Goal: Information Seeking & Learning: Check status

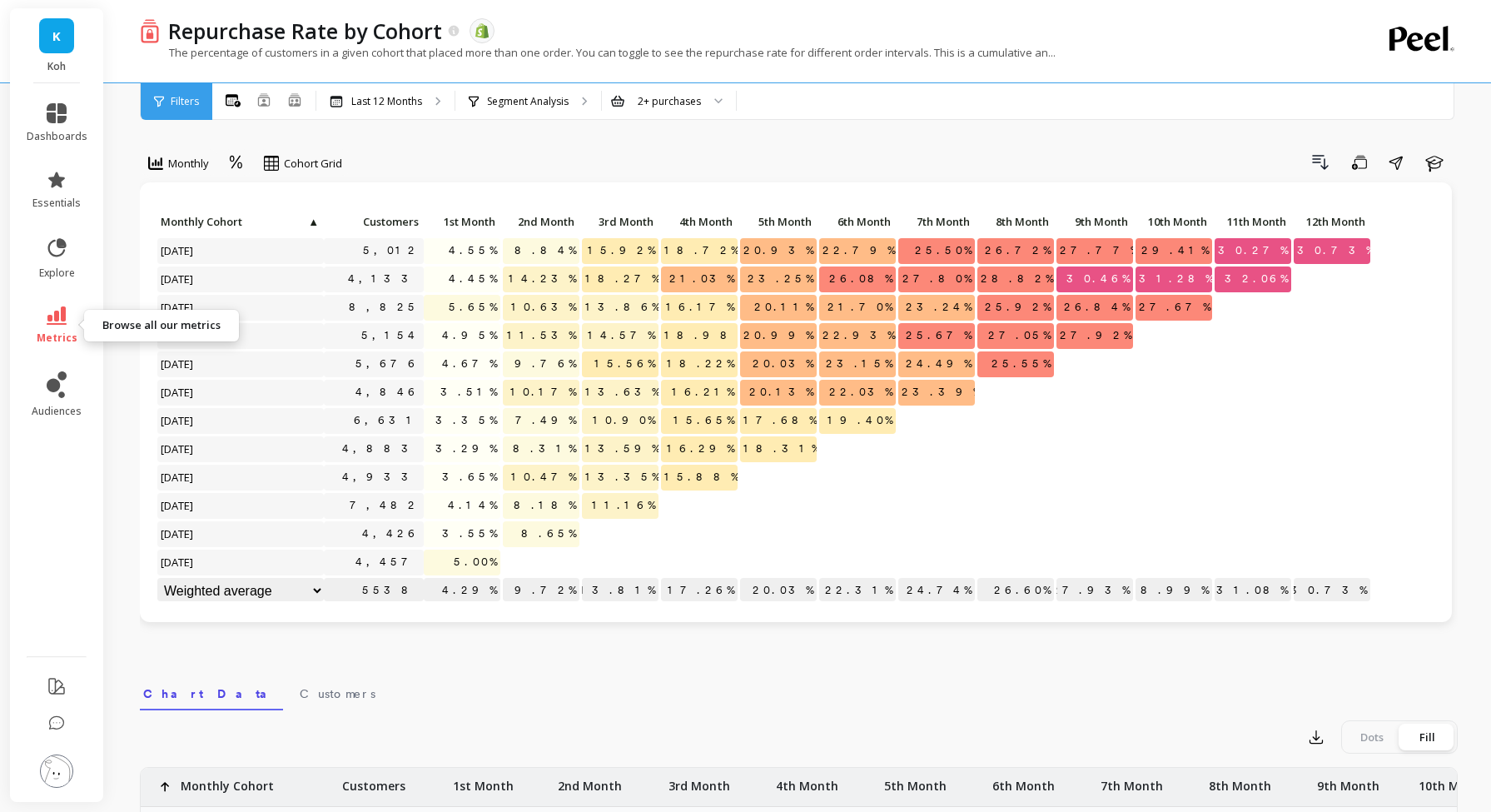
click at [57, 312] on icon at bounding box center [56, 316] width 20 height 18
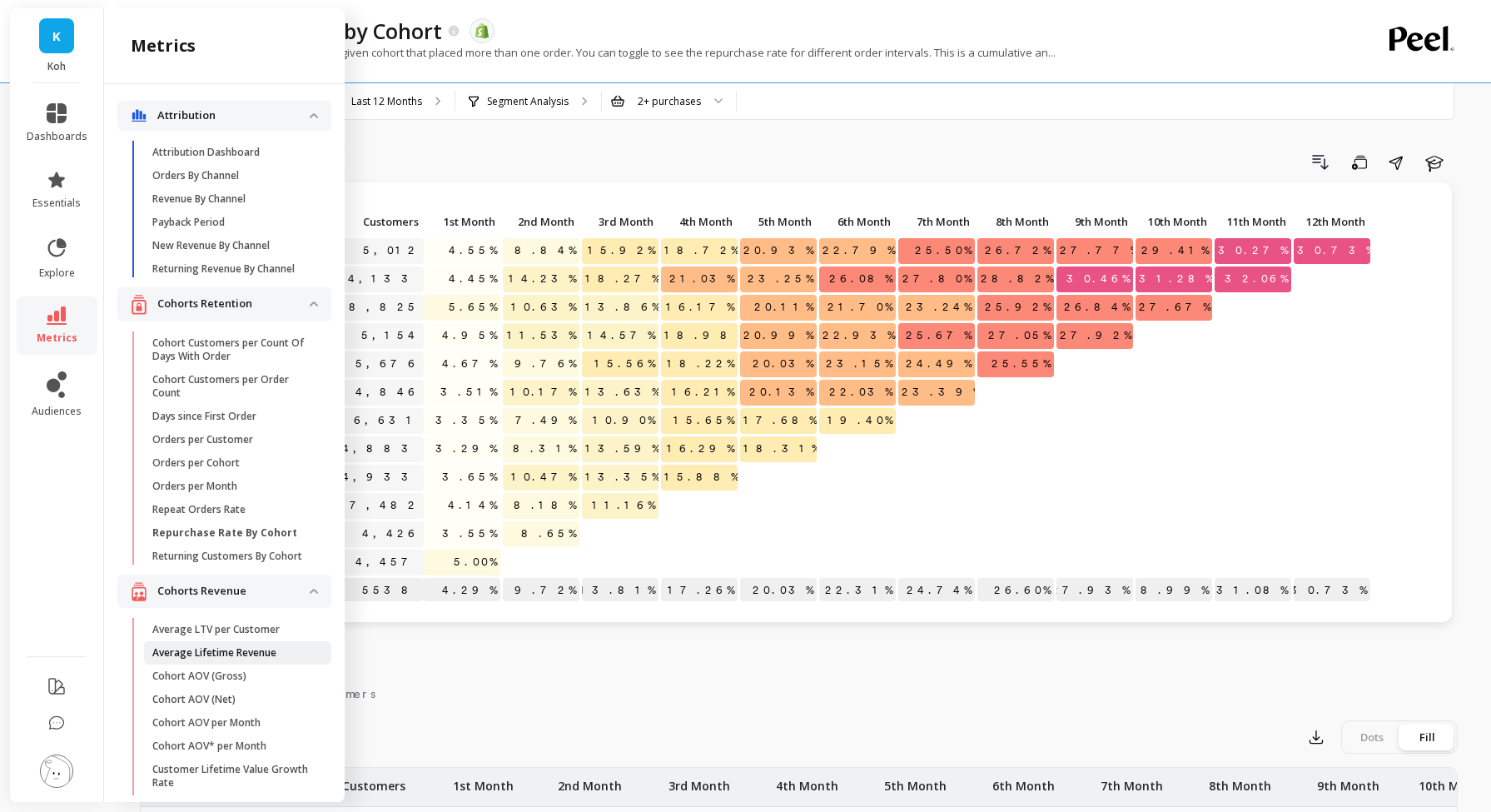
click at [275, 650] on p "Average Lifetime Revenue" at bounding box center [214, 652] width 124 height 13
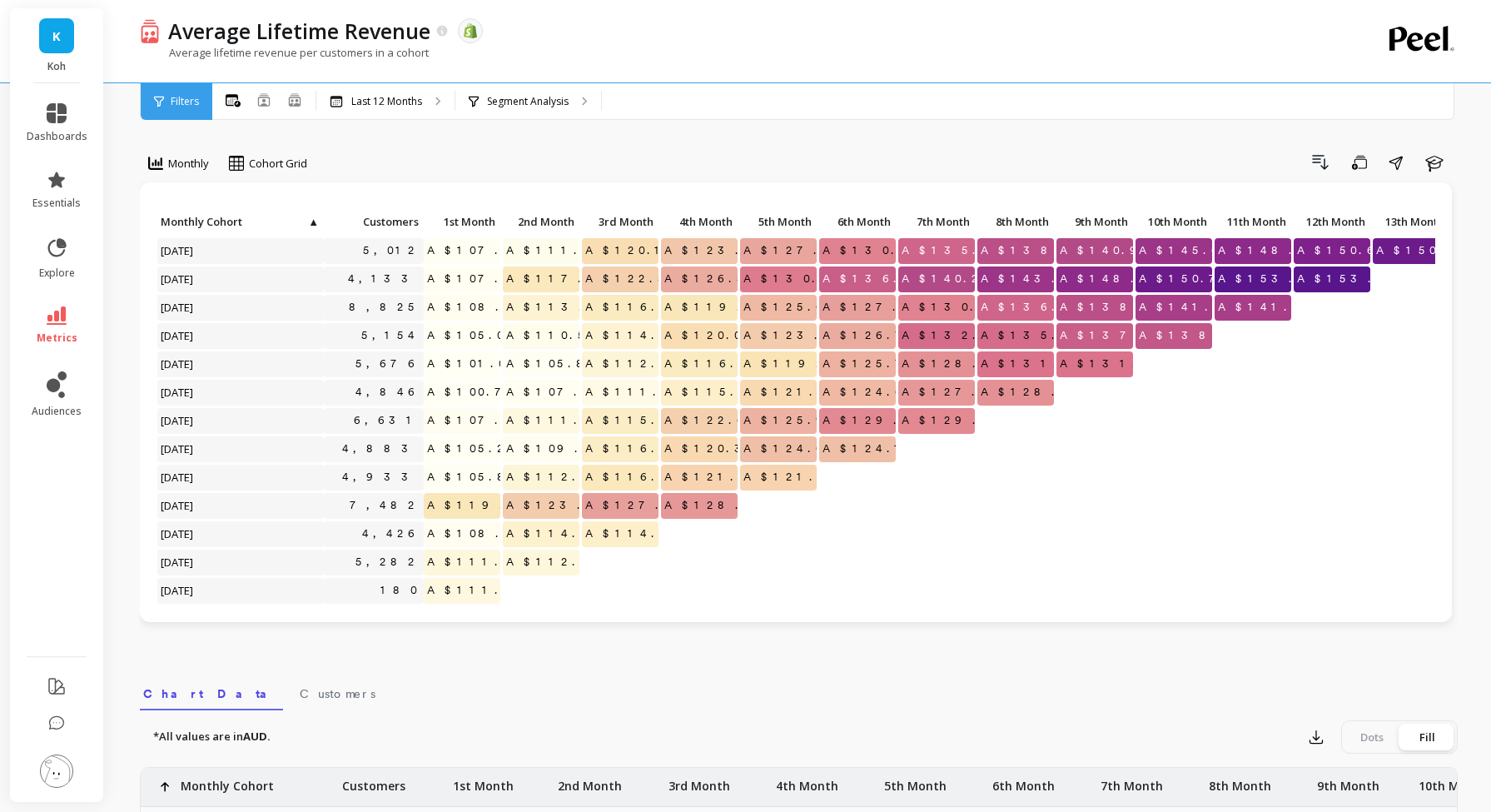
click at [61, 305] on li "metrics" at bounding box center [57, 325] width 80 height 58
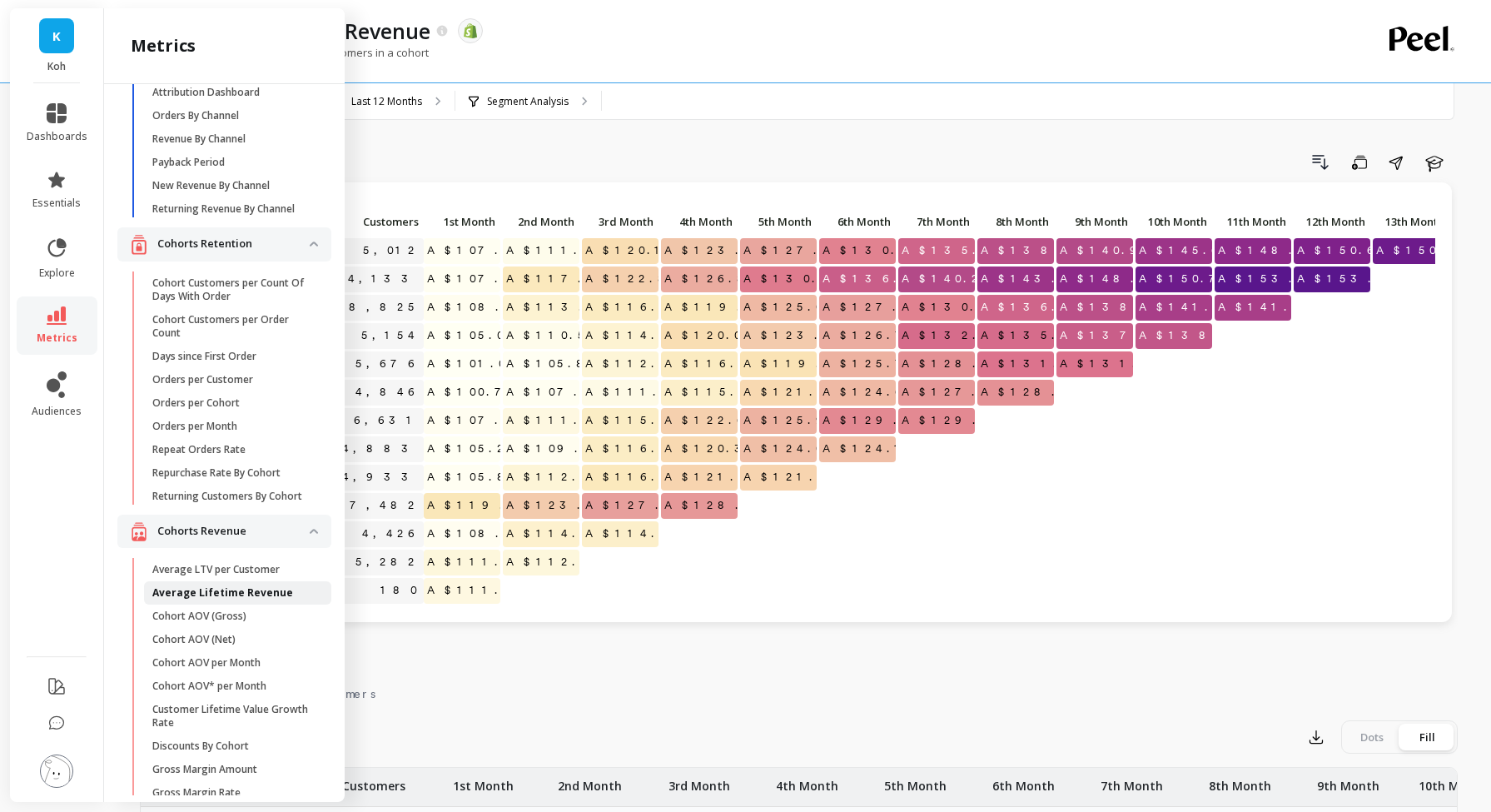
scroll to position [61, 0]
click at [248, 575] on link "Average LTV per Customer" at bounding box center [237, 569] width 187 height 23
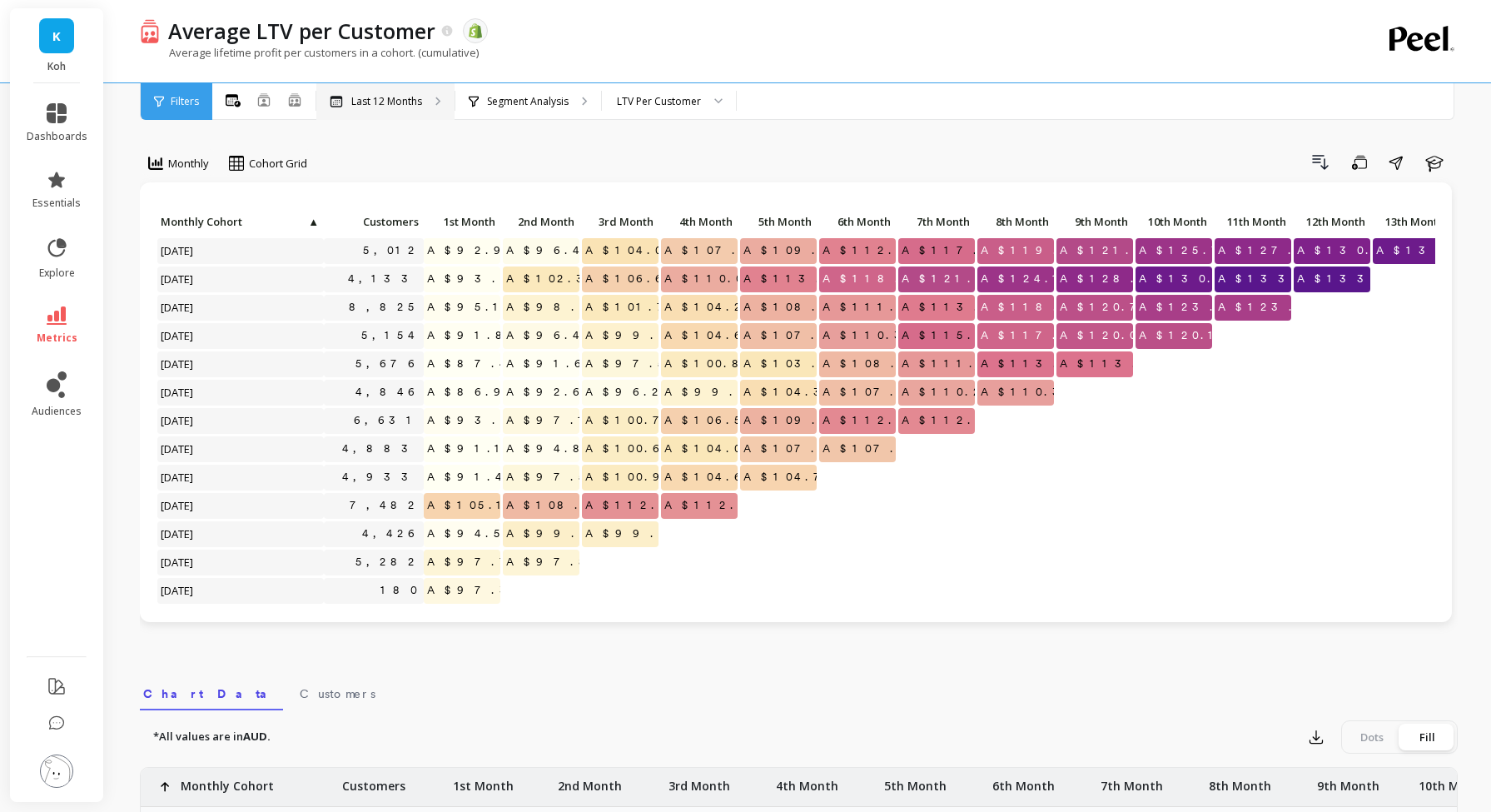
click at [403, 104] on p "Last 12 Months" at bounding box center [386, 101] width 71 height 13
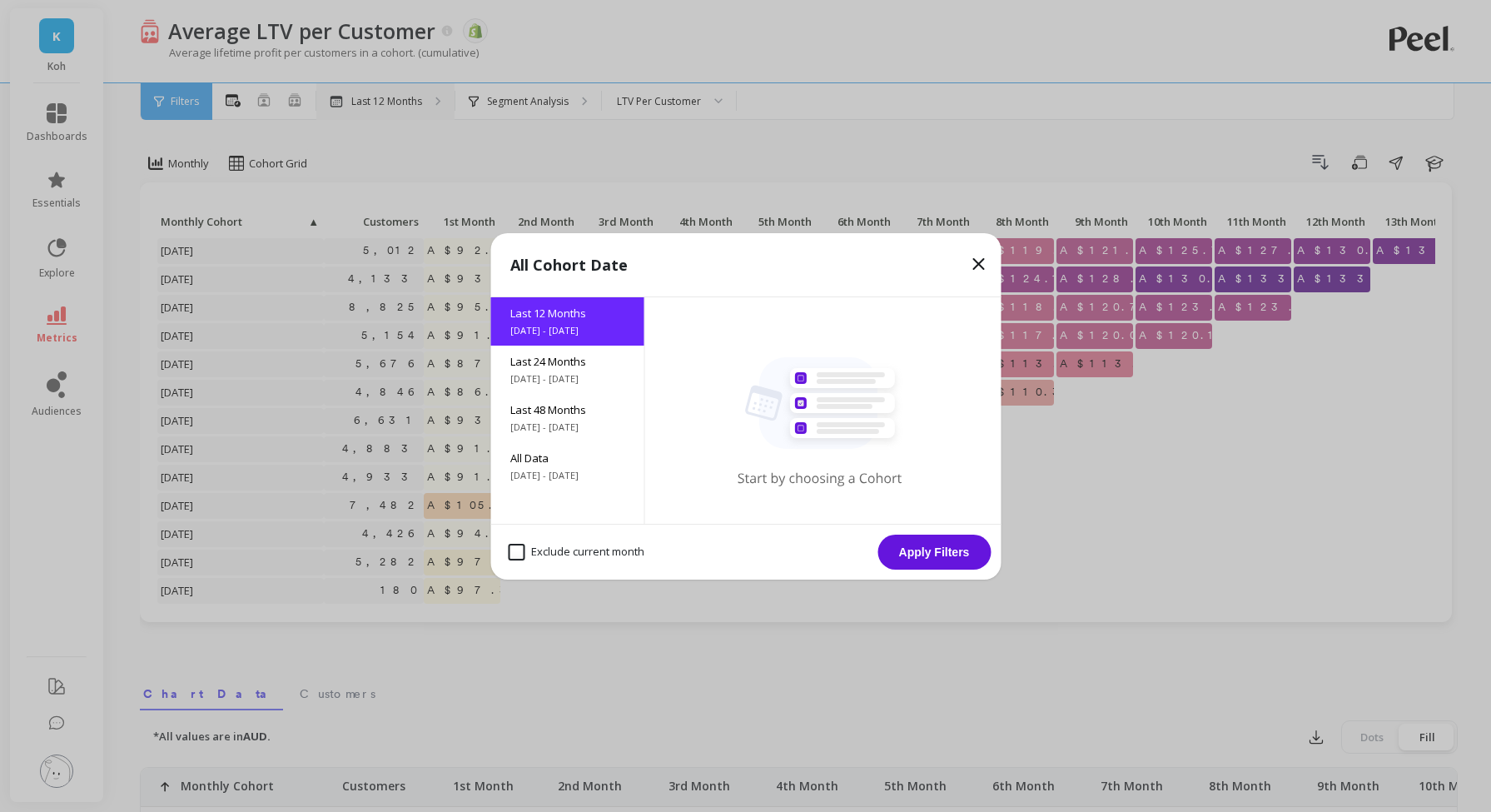
click at [403, 104] on div "All Cohort Date Last 12 Months [DATE] - [DATE] Last 24 Months [DATE] - [DATE] L…" at bounding box center [745, 406] width 1491 height 812
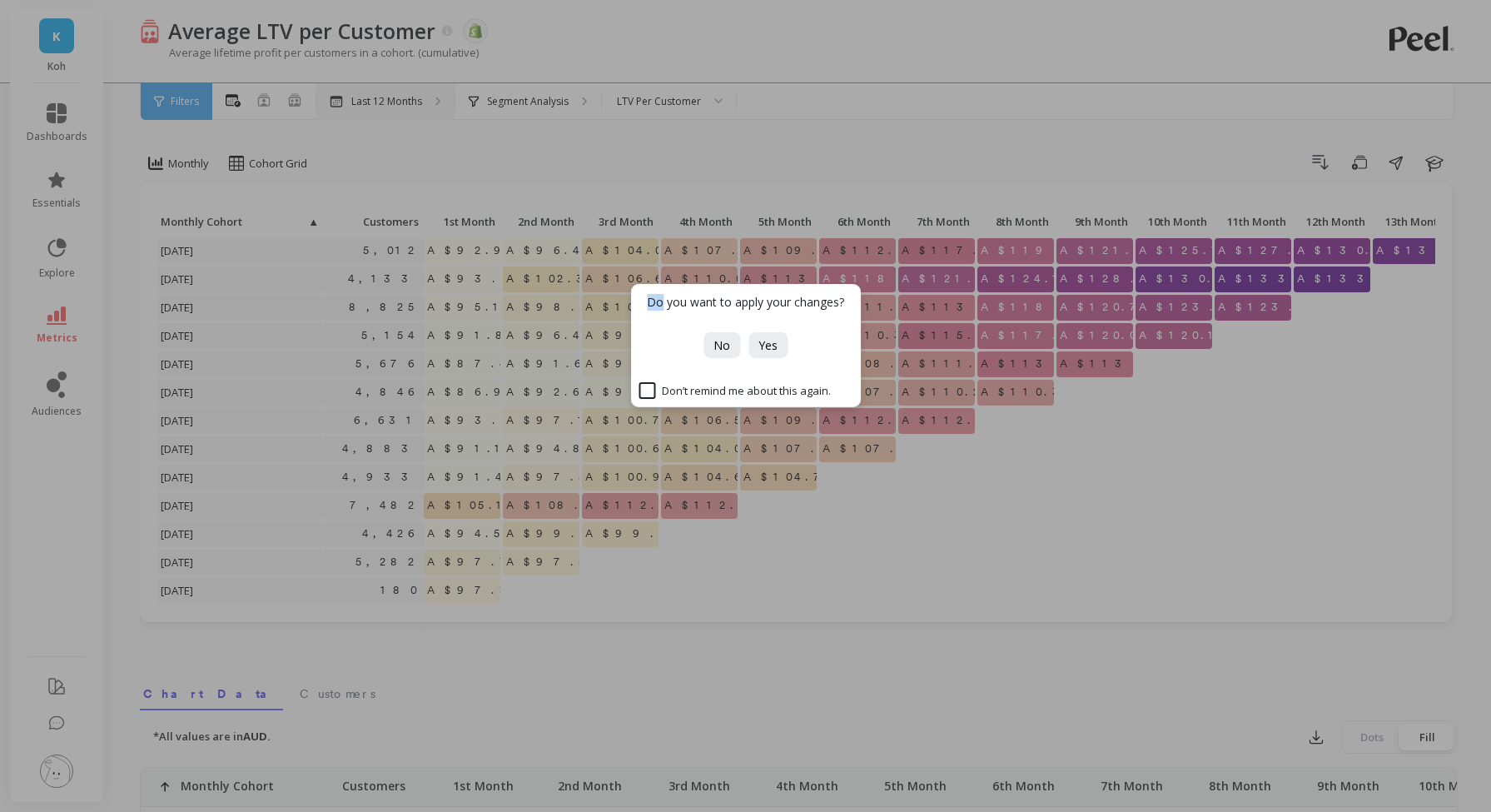
click at [403, 104] on div "Do you want to apply your changes? No Yes Don’t remind me about this again." at bounding box center [745, 406] width 1491 height 812
click at [733, 128] on div "Do you want to apply your changes? No Yes Don’t remind me about this again." at bounding box center [745, 406] width 1491 height 812
click at [367, 90] on div "Do you want to apply your changes? No Yes Don’t remind me about this again." at bounding box center [745, 406] width 1491 height 812
click at [727, 353] on button "No" at bounding box center [722, 344] width 37 height 26
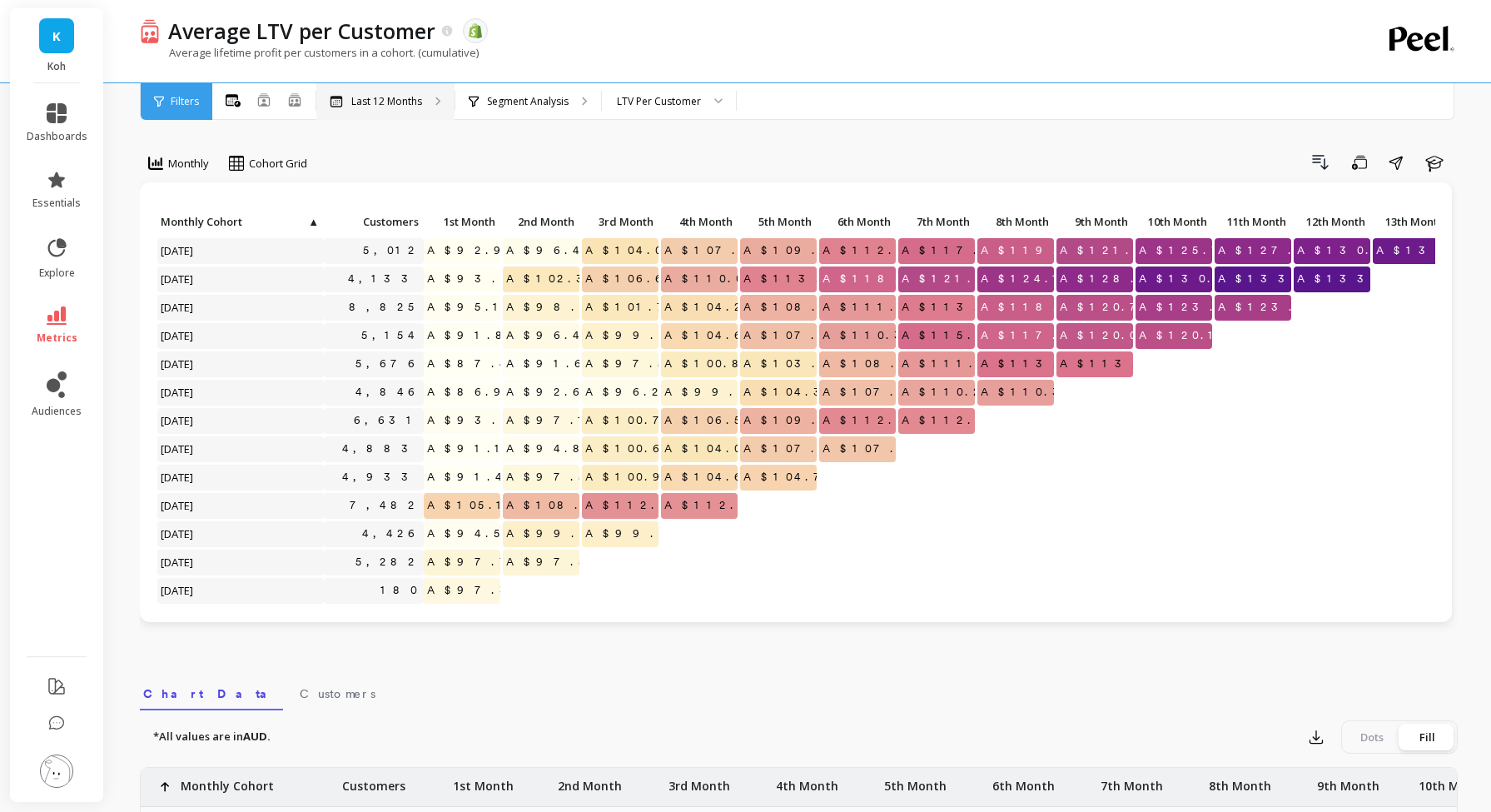
click at [372, 102] on p "Last 12 Months" at bounding box center [386, 101] width 71 height 13
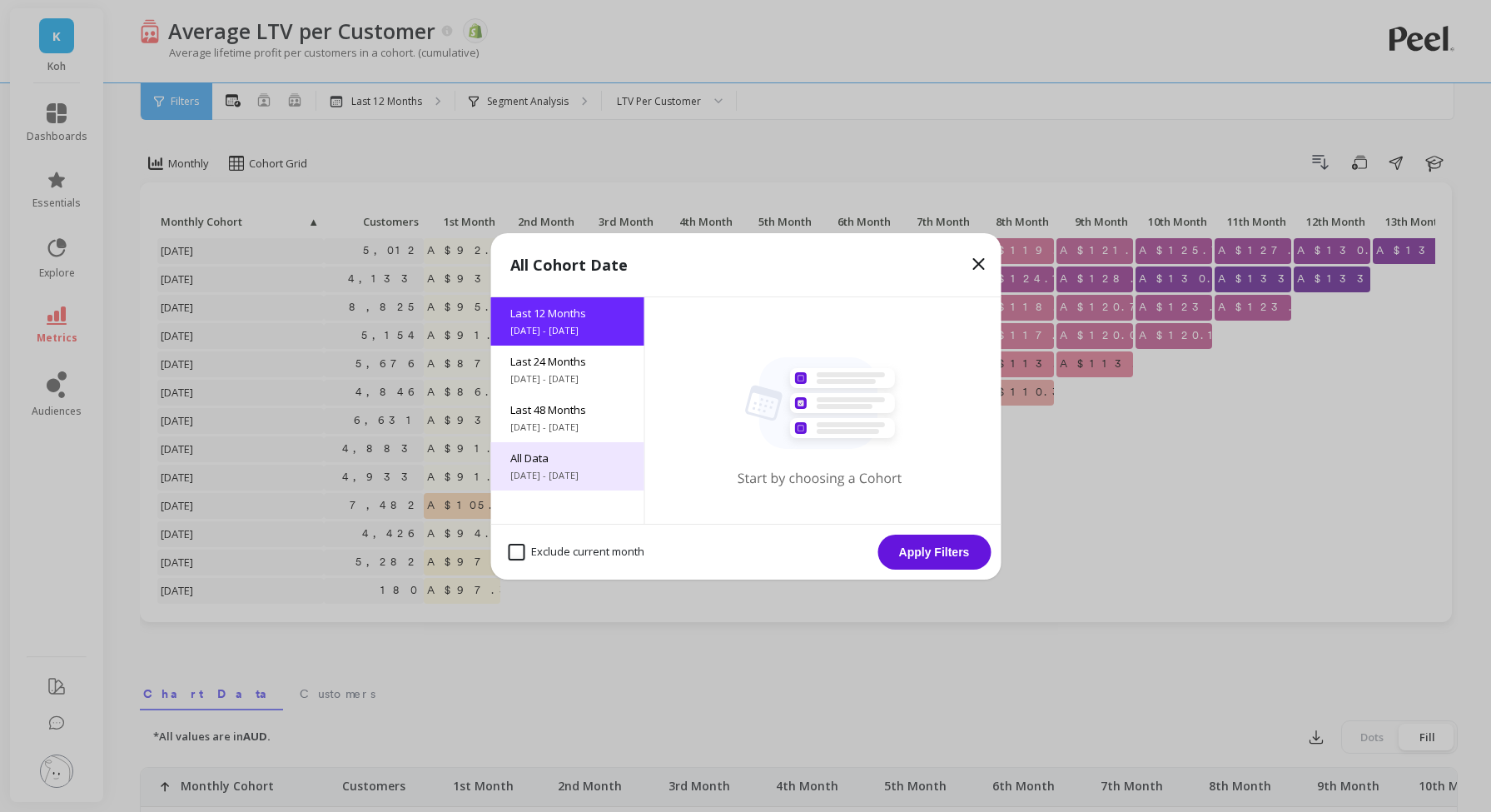
click at [568, 462] on span "All Data" at bounding box center [567, 458] width 114 height 15
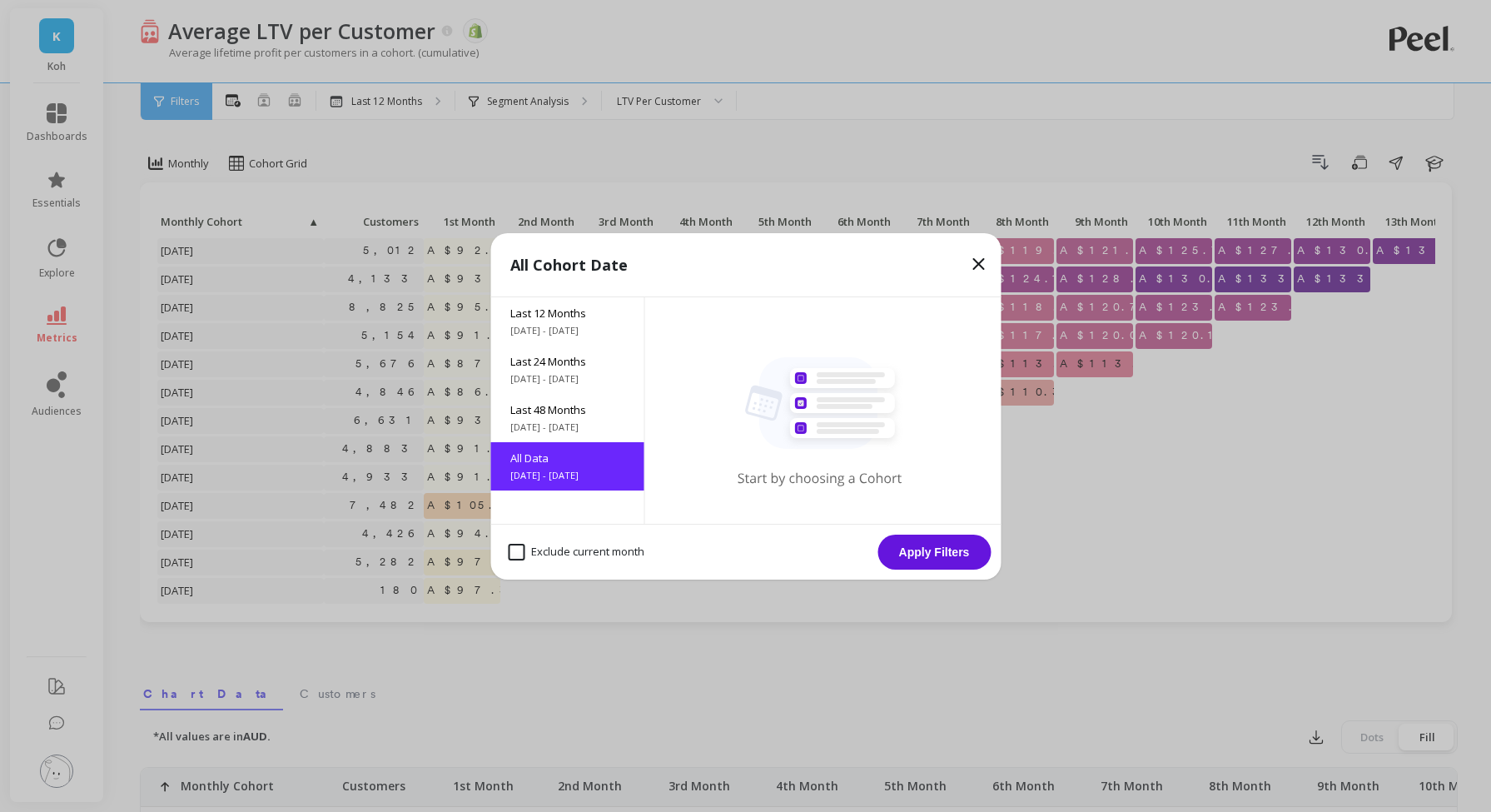
click at [934, 559] on button "Apply Filters" at bounding box center [934, 552] width 114 height 35
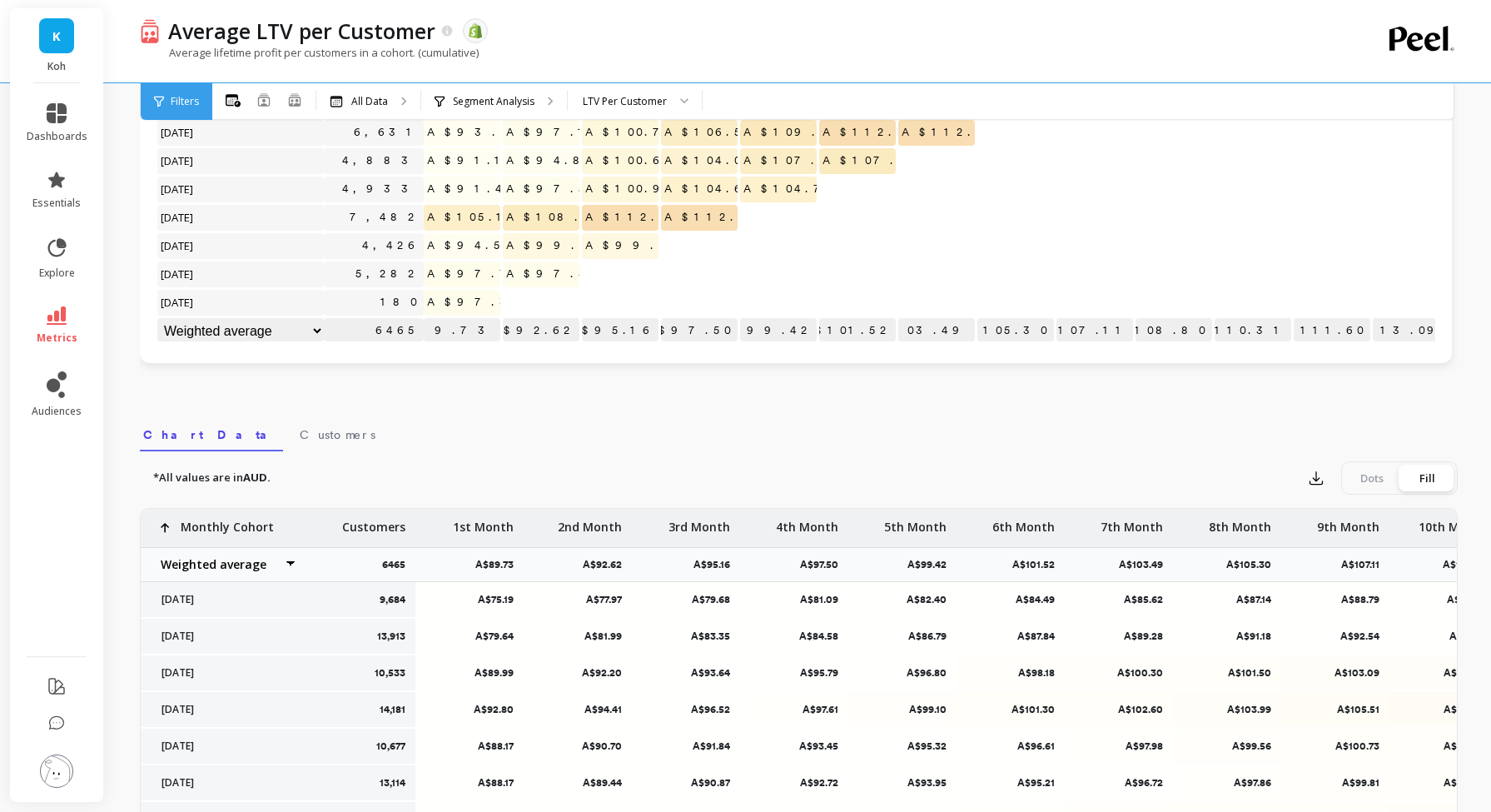
scroll to position [283, 0]
